Goal: Transaction & Acquisition: Purchase product/service

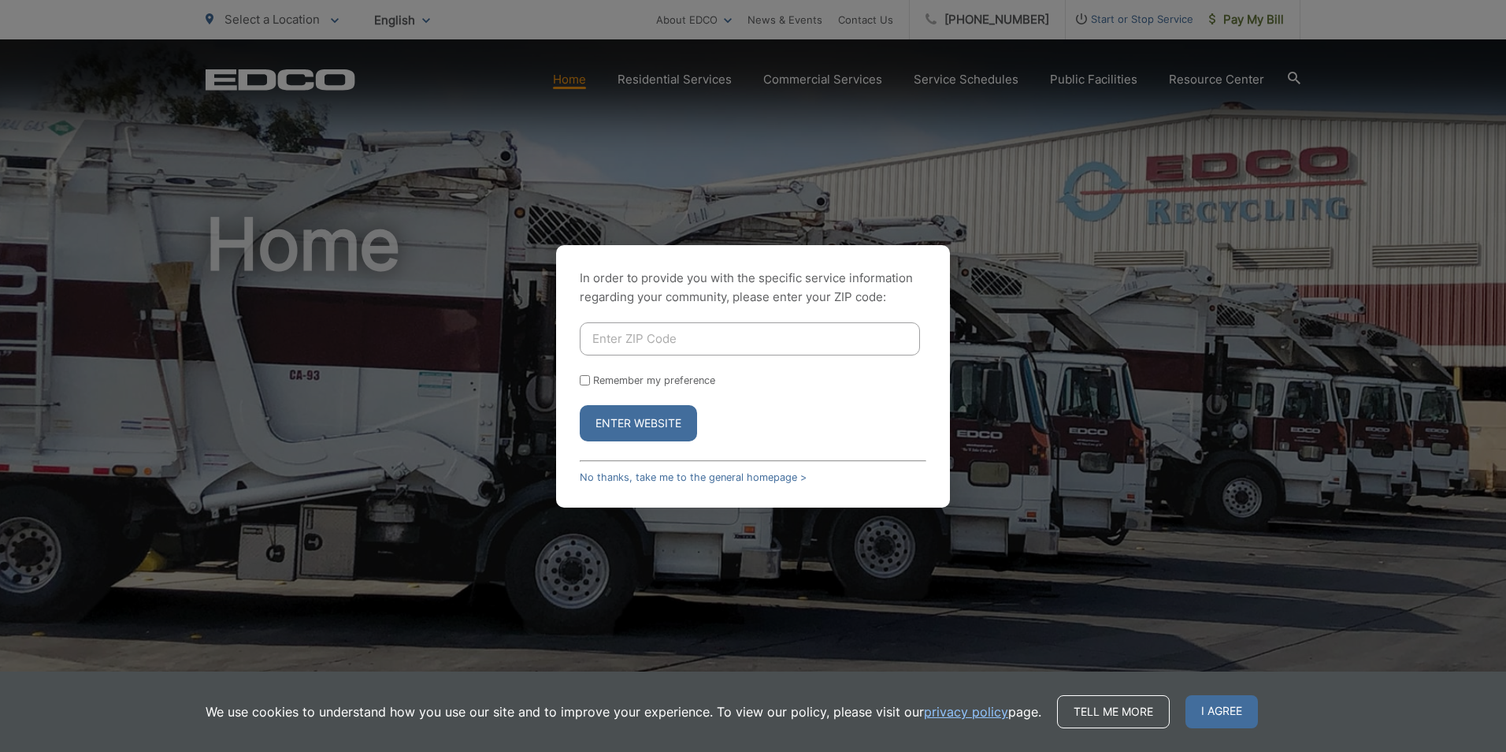
click at [681, 340] on button "Enter Website" at bounding box center [638, 423] width 117 height 36
click at [704, 325] on input "Enter ZIP Code" at bounding box center [750, 338] width 340 height 33
type input "92121"
click at [648, 340] on button "Enter Website" at bounding box center [638, 423] width 117 height 36
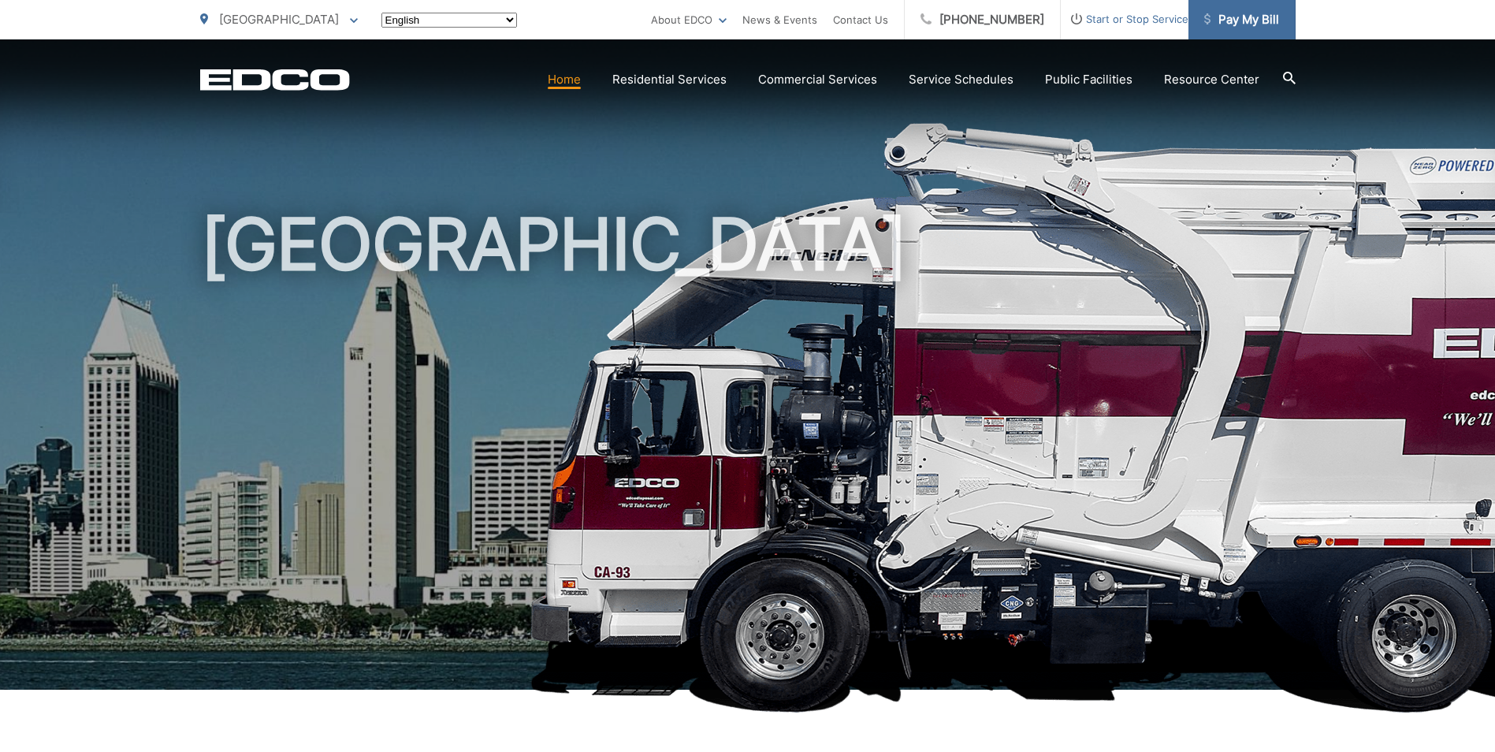
click at [1252, 18] on span "Pay My Bill" at bounding box center [1241, 19] width 75 height 19
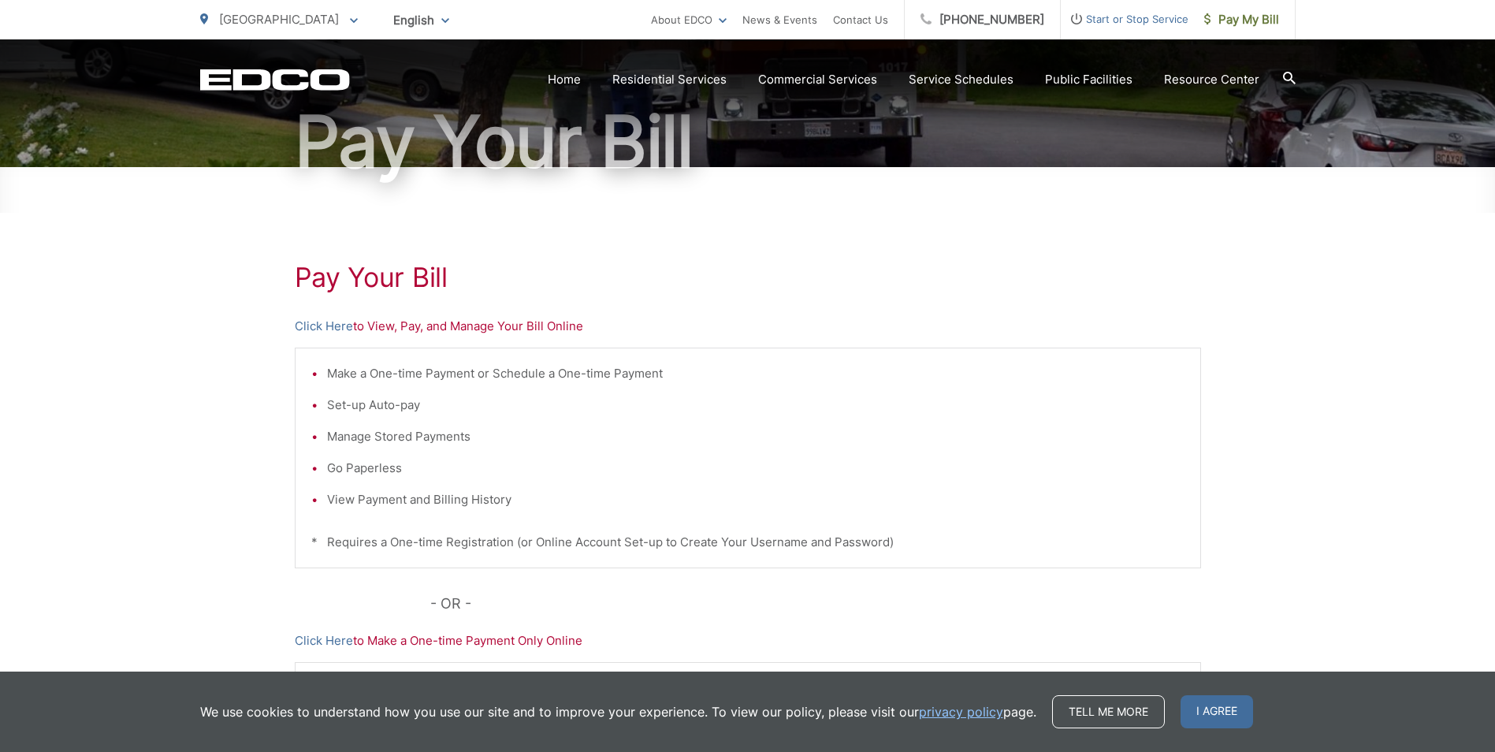
scroll to position [158, 0]
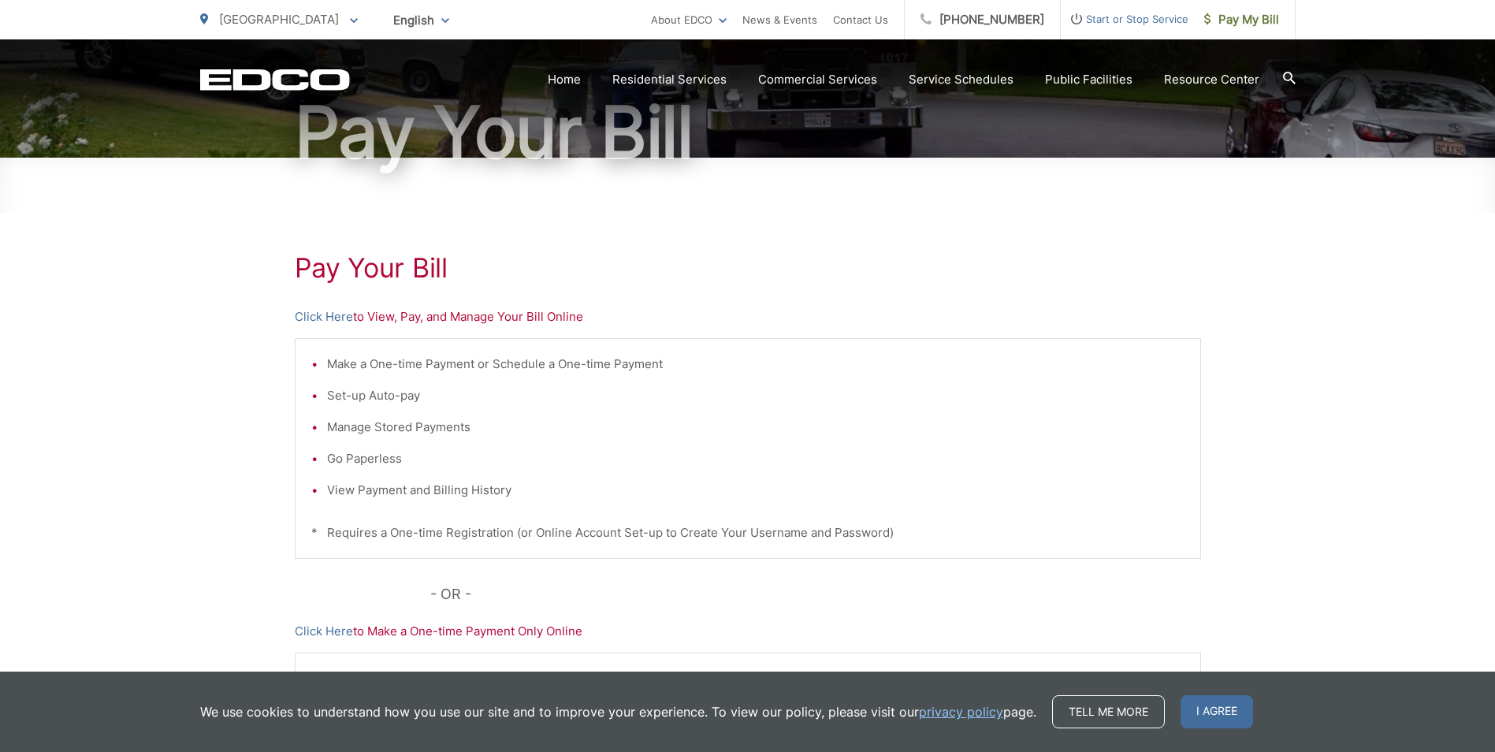
click at [391, 321] on p "Click Here to View, Pay, and Manage Your Bill Online" at bounding box center [748, 316] width 906 height 19
click at [337, 314] on link "Click Here" at bounding box center [324, 316] width 58 height 19
